Goal: Task Accomplishment & Management: Manage account settings

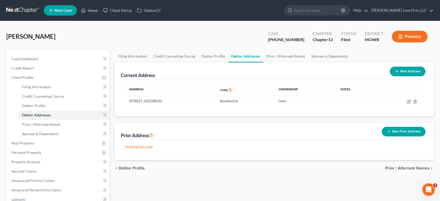
drag, startPoint x: 0, startPoint y: 0, endPoint x: 23, endPoint y: 8, distance: 24.2
click at [23, 8] on link at bounding box center [22, 10] width 33 height 9
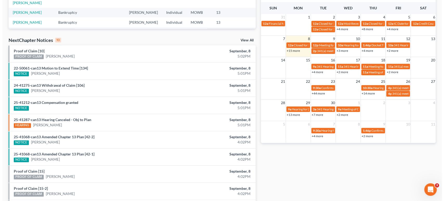
scroll to position [134, 0]
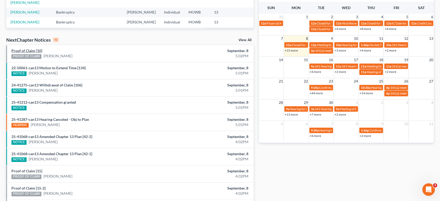
click at [31, 51] on link "Proof of Claim [10]" at bounding box center [26, 50] width 31 height 4
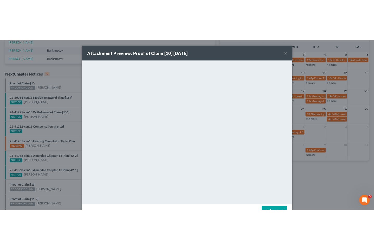
scroll to position [89, 0]
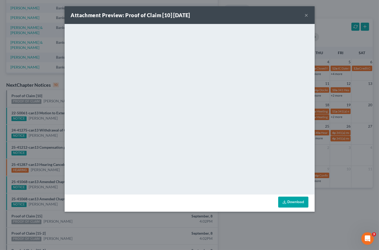
click at [50, 111] on div "Attachment Preview: Proof of Claim [10] [DATE] × <object ng-attr-data='[URL][DO…" at bounding box center [189, 125] width 379 height 250
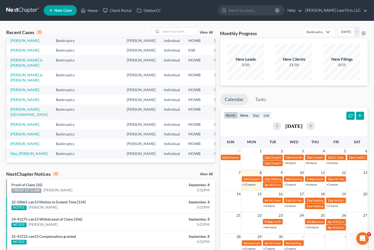
scroll to position [129, 0]
click at [187, 29] on input "search" at bounding box center [179, 32] width 36 height 8
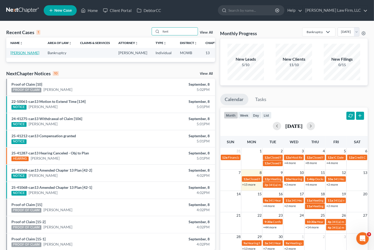
type input "font"
click at [17, 51] on link "[PERSON_NAME]" at bounding box center [24, 52] width 29 height 4
select select "4"
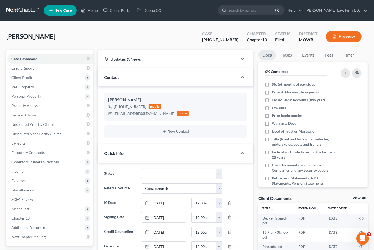
scroll to position [56, 0]
click at [50, 108] on link "Property Analysis" at bounding box center [50, 105] width 86 height 9
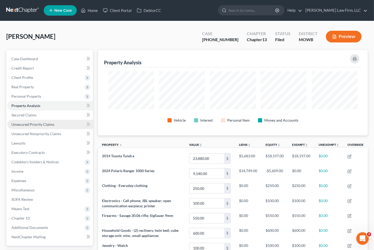
click at [44, 122] on span "Unsecured Priority Claims" at bounding box center [32, 124] width 43 height 4
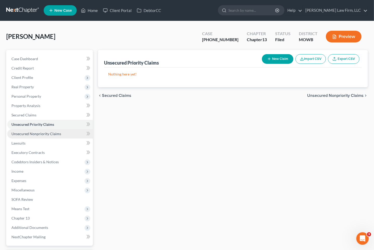
click at [43, 134] on span "Unsecured Nonpriority Claims" at bounding box center [36, 133] width 50 height 4
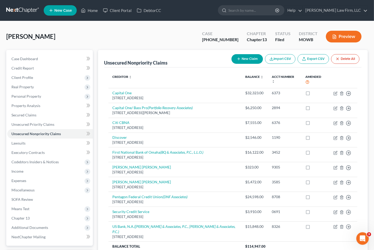
click at [20, 11] on link at bounding box center [22, 10] width 33 height 9
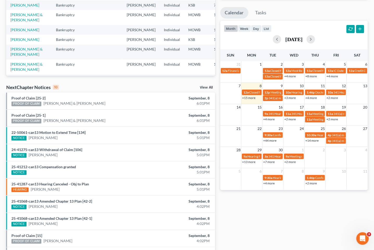
scroll to position [116, 0]
